Goal: Obtain resource: Download file/media

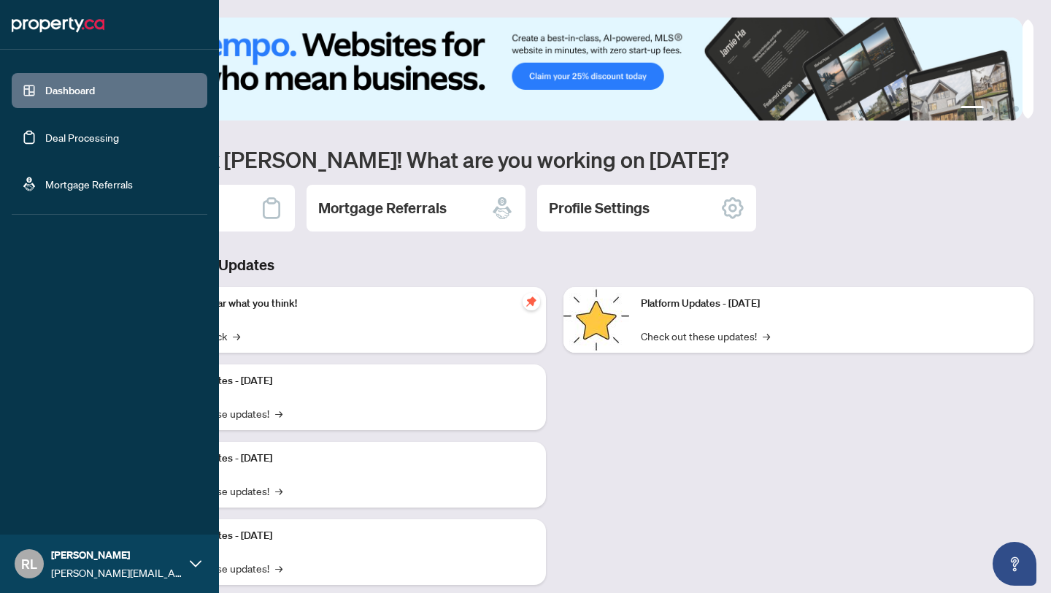
click at [45, 132] on link "Deal Processing" at bounding box center [82, 137] width 74 height 13
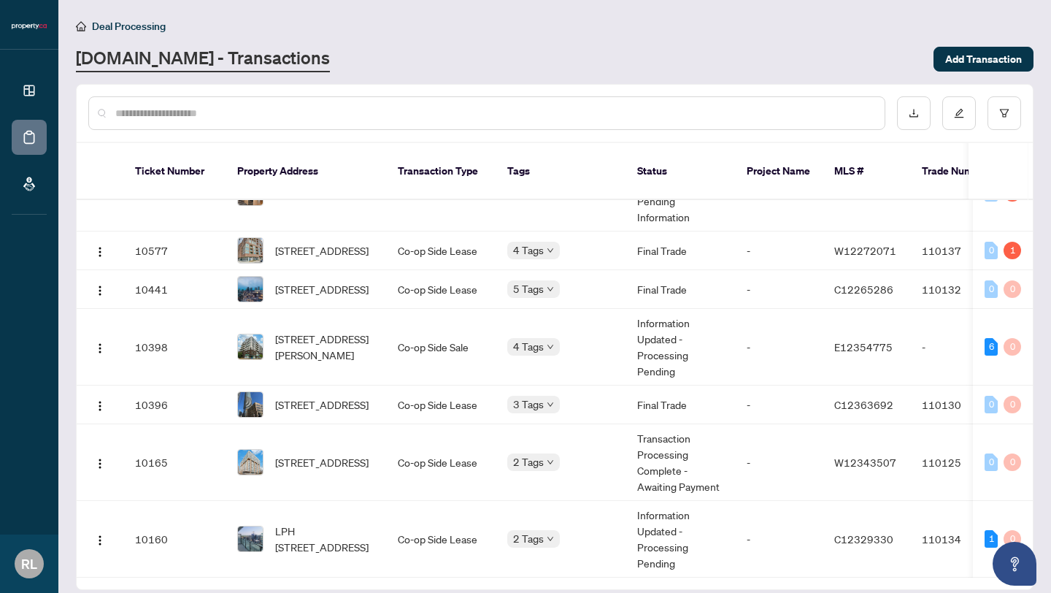
scroll to position [14, 0]
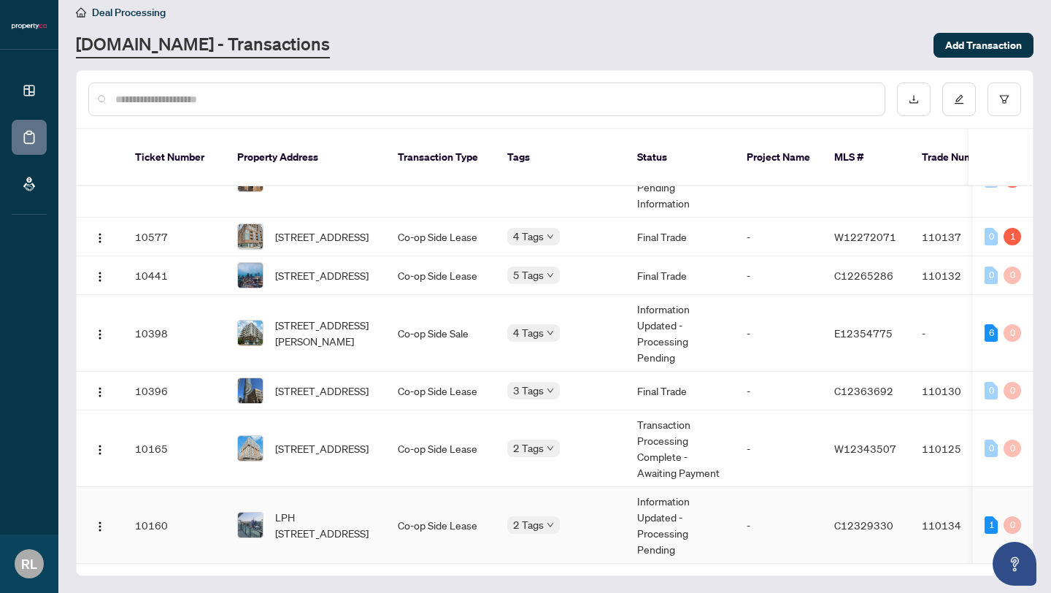
click at [330, 542] on td "LPH [STREET_ADDRESS]" at bounding box center [306, 525] width 161 height 77
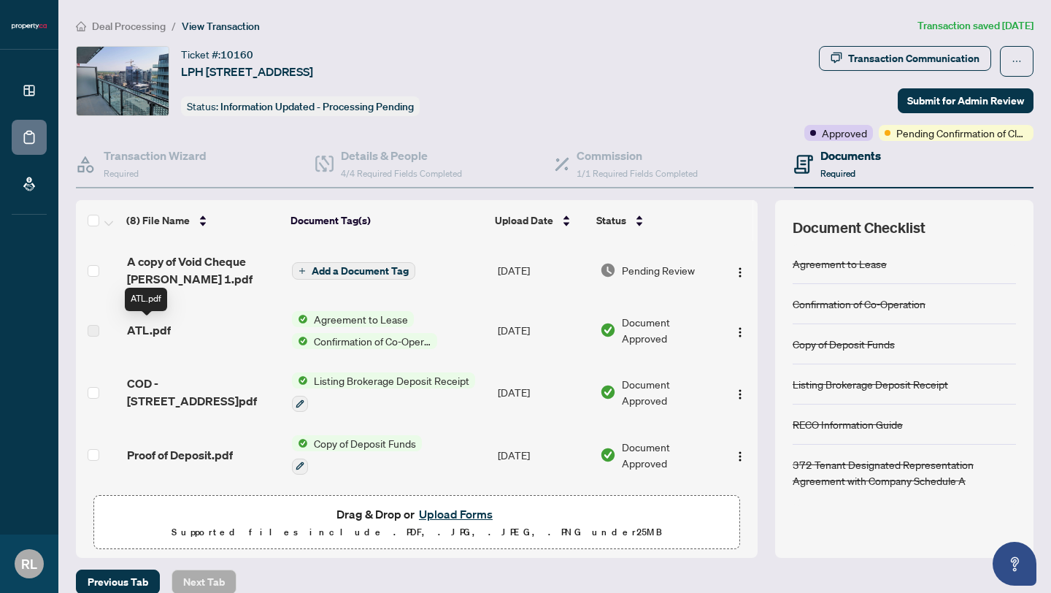
click at [150, 325] on span "ATL.pdf" at bounding box center [149, 330] width 44 height 18
click at [155, 324] on span "ATL.pdf" at bounding box center [149, 330] width 44 height 18
click at [118, 334] on td at bounding box center [98, 329] width 45 height 61
click at [734, 328] on img "button" at bounding box center [740, 332] width 12 height 12
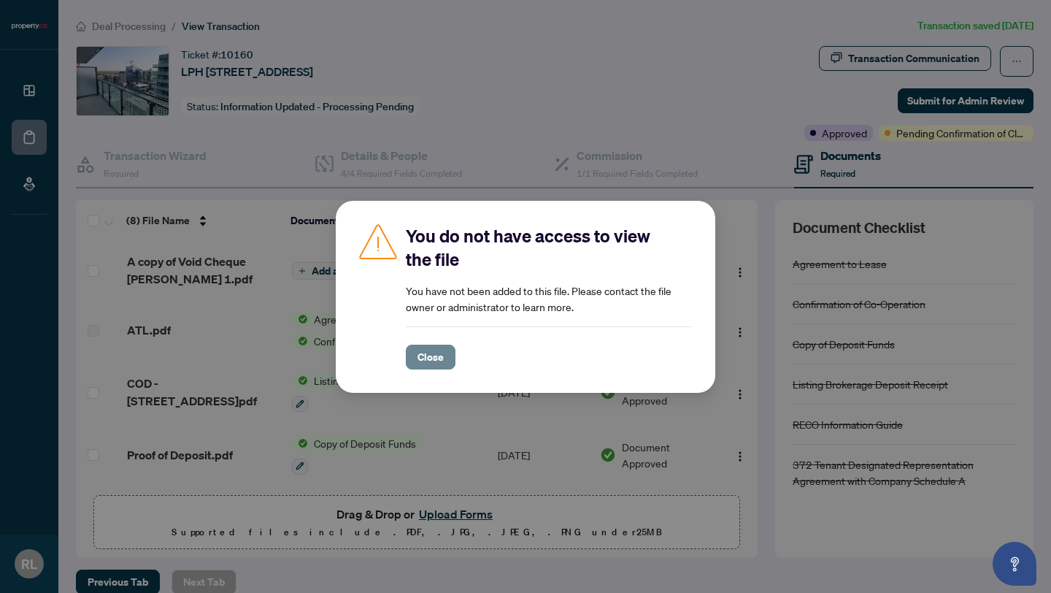
click at [428, 362] on span "Close" at bounding box center [430, 356] width 26 height 23
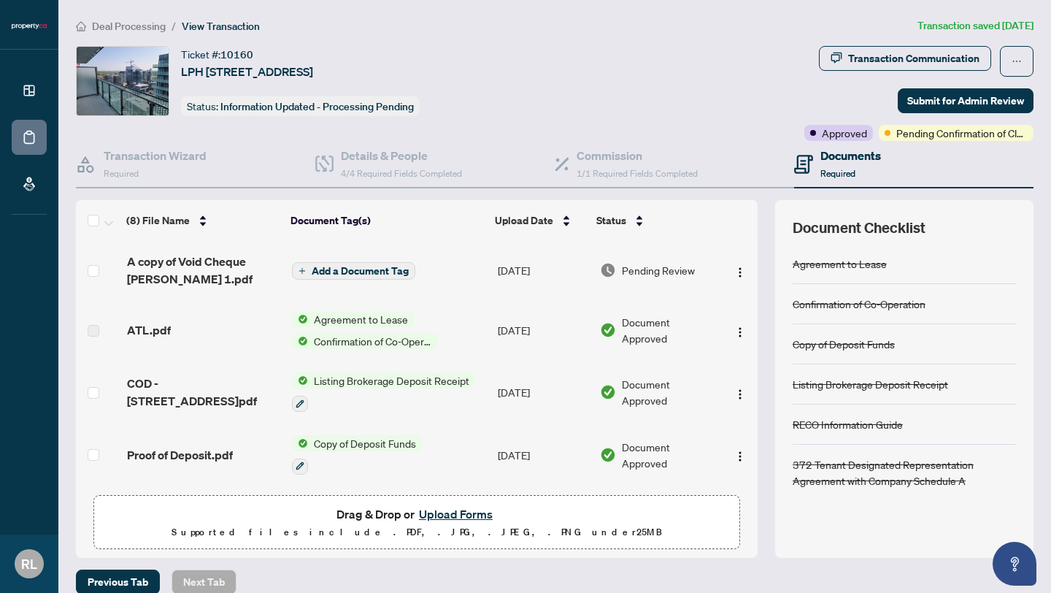
scroll to position [241, 0]
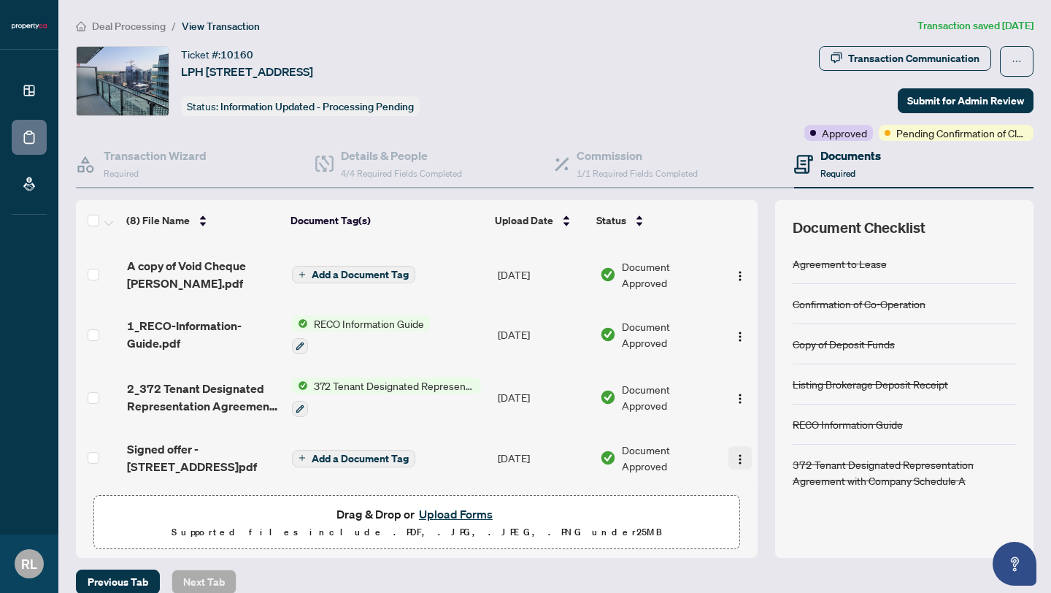
click at [734, 455] on img "button" at bounding box center [740, 459] width 12 height 12
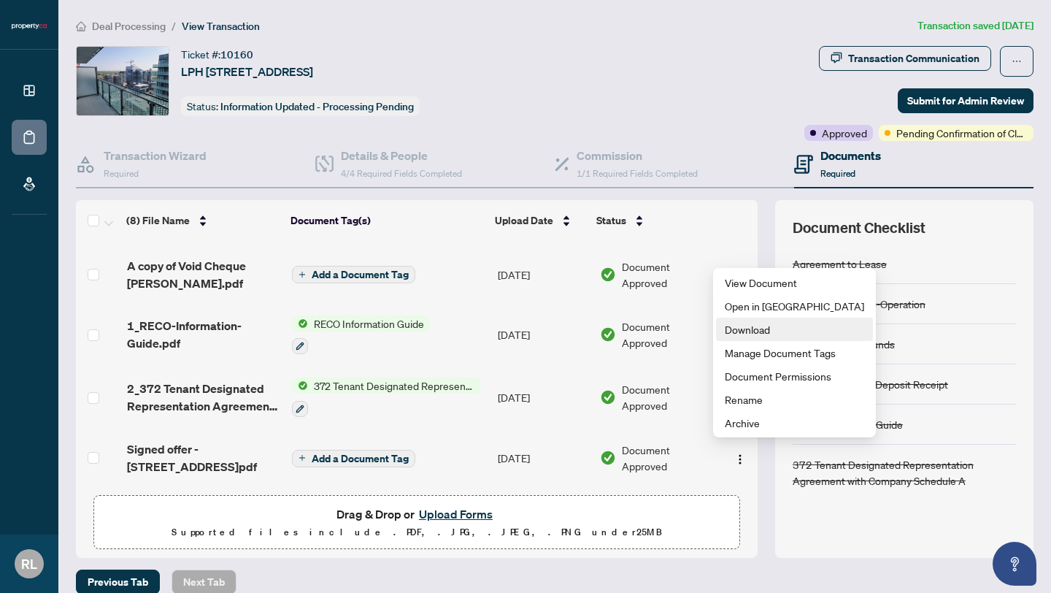
click at [742, 329] on span "Download" at bounding box center [794, 329] width 139 height 16
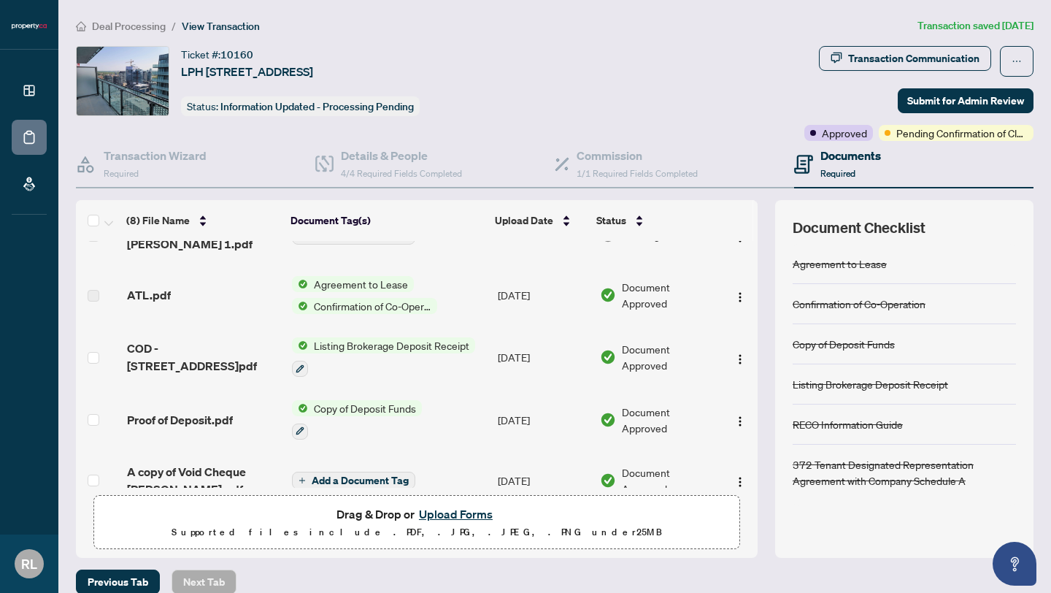
scroll to position [36, 0]
click at [355, 275] on span "Agreement to Lease" at bounding box center [361, 283] width 106 height 16
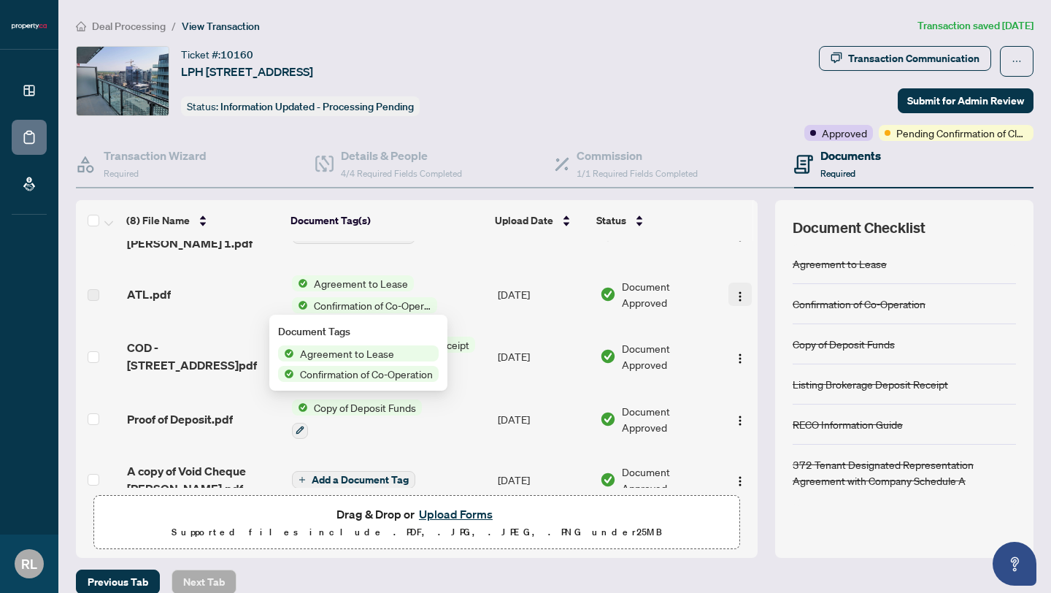
click at [734, 294] on img "button" at bounding box center [740, 296] width 12 height 12
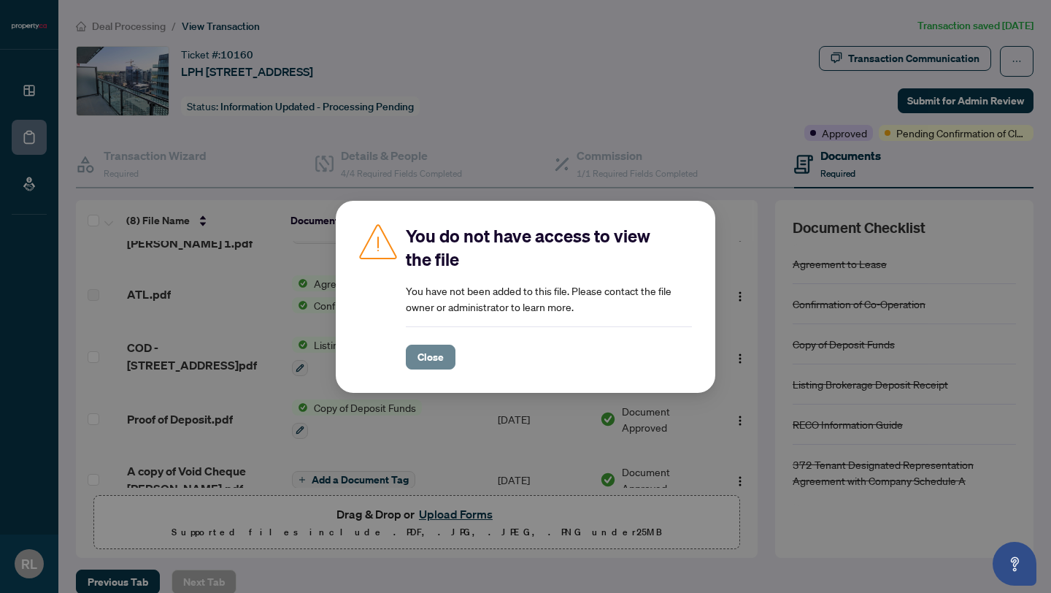
click at [416, 359] on button "Close" at bounding box center [431, 357] width 50 height 25
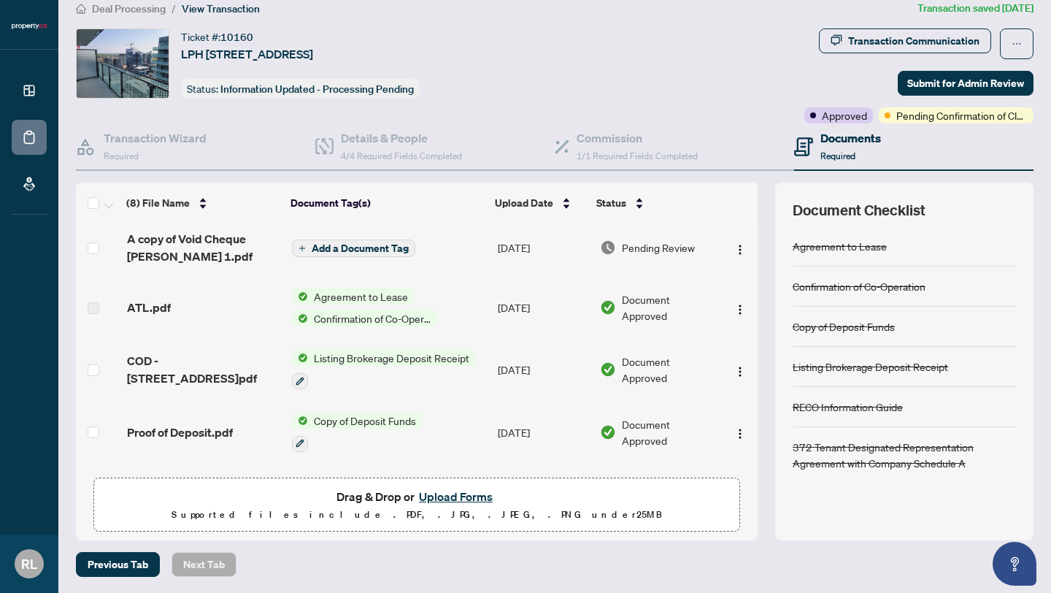
scroll to position [0, 0]
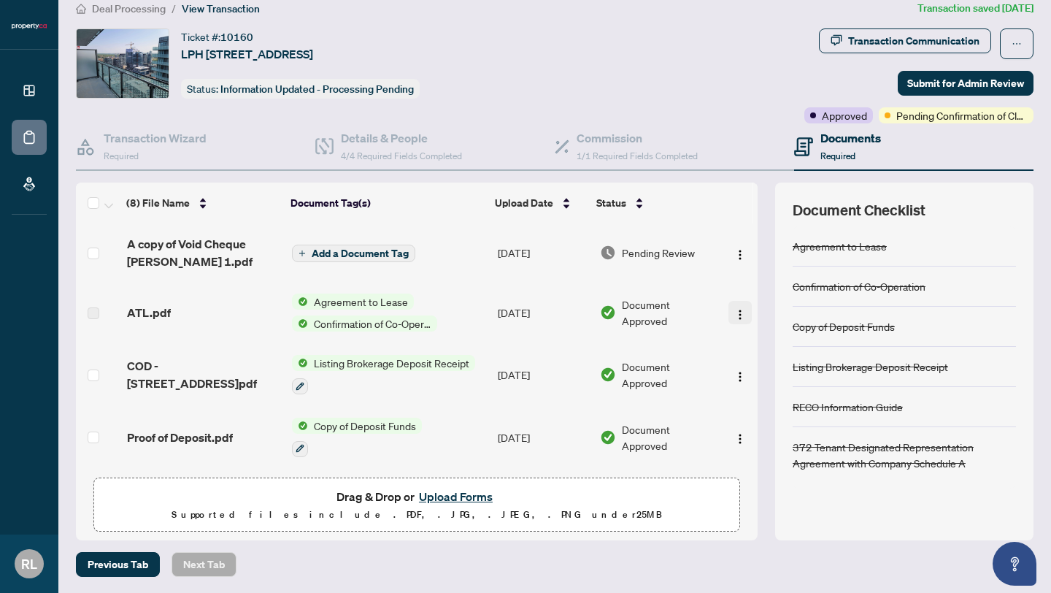
click at [734, 309] on img "button" at bounding box center [740, 315] width 12 height 12
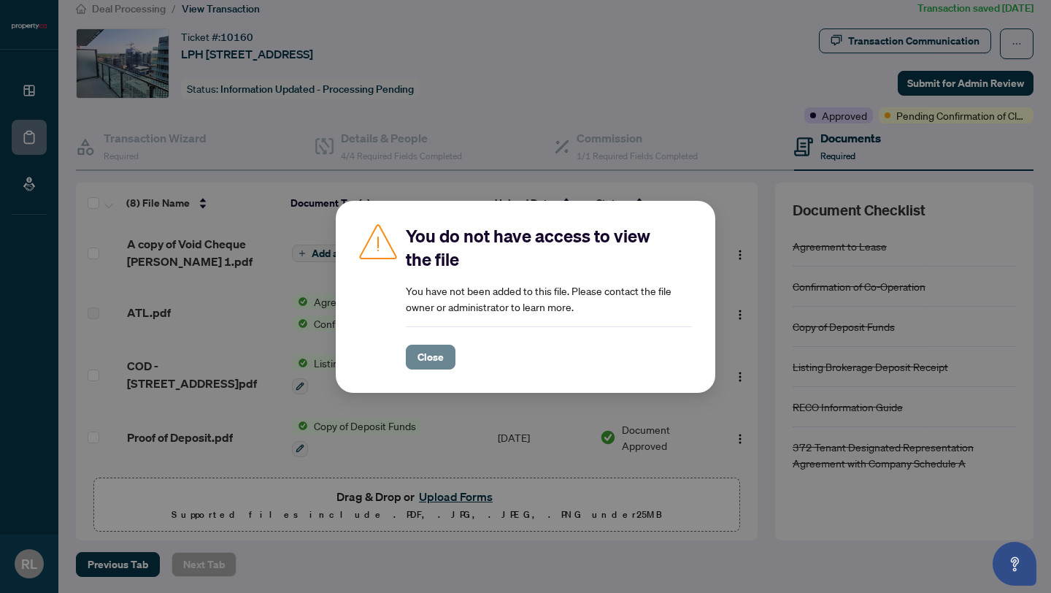
click at [432, 358] on span "Close" at bounding box center [430, 356] width 26 height 23
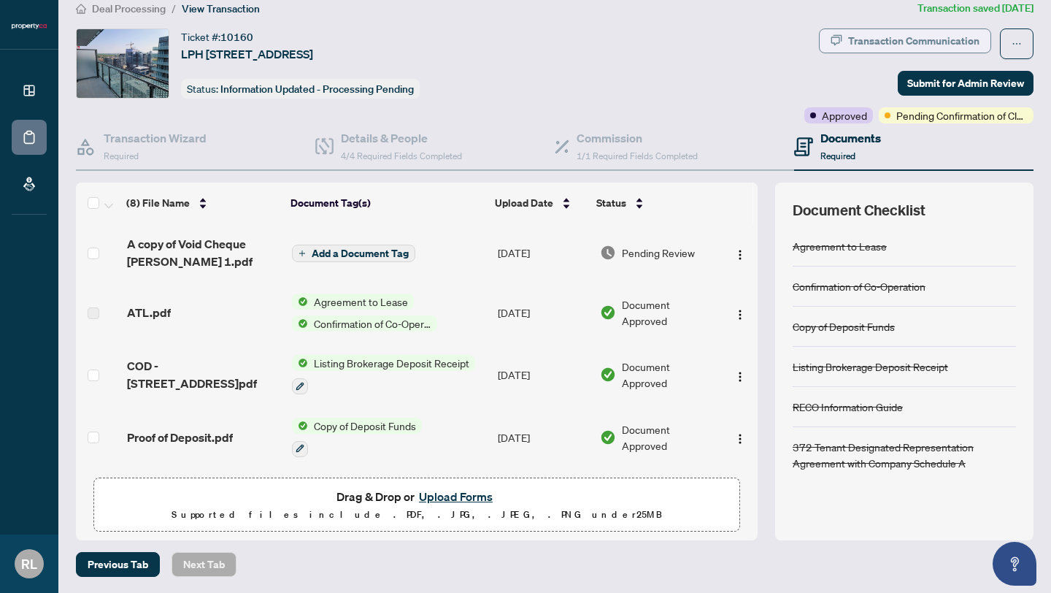
click at [902, 43] on div "Transaction Communication" at bounding box center [913, 40] width 131 height 23
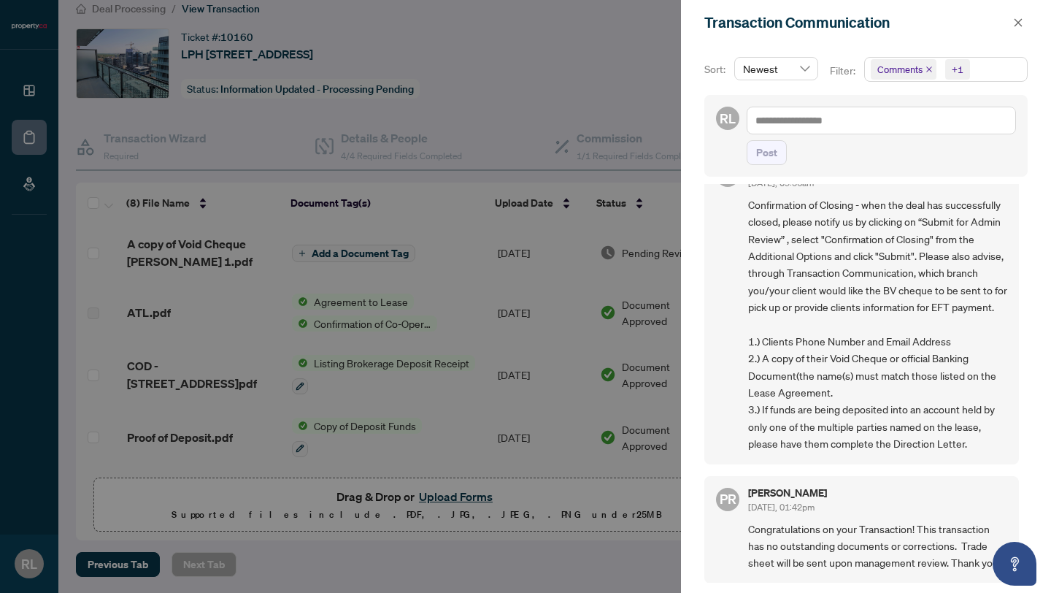
scroll to position [3, 0]
